Goal: Information Seeking & Learning: Learn about a topic

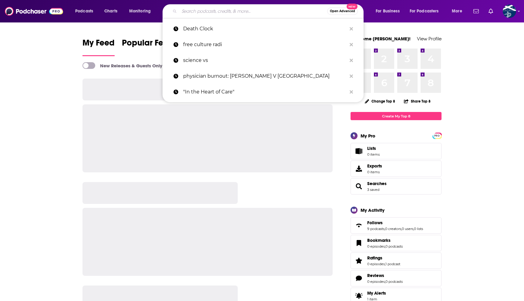
click at [229, 12] on input "Search podcasts, credits, & more..." at bounding box center [253, 11] width 148 height 10
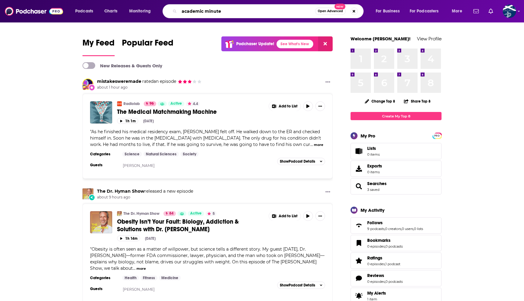
type input "academic minute"
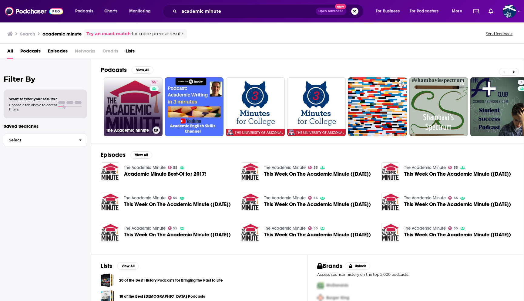
click at [121, 88] on link "55 The Academic Minute" at bounding box center [133, 106] width 59 height 59
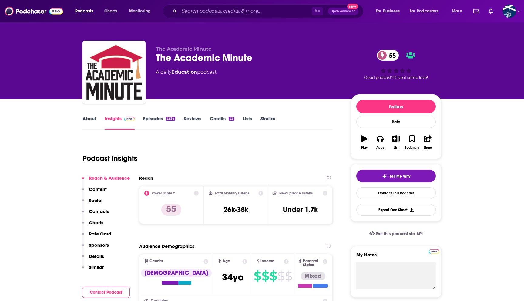
click at [155, 121] on link "Episodes 2934" at bounding box center [159, 123] width 32 height 14
